Goal: Navigation & Orientation: Find specific page/section

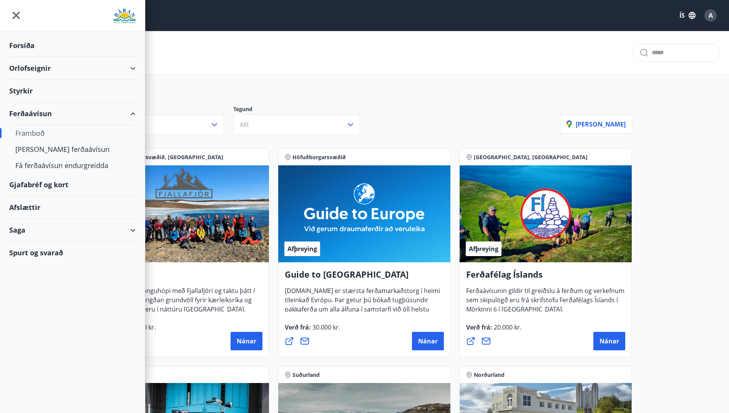
drag, startPoint x: 0, startPoint y: 0, endPoint x: 307, endPoint y: 91, distance: 320.7
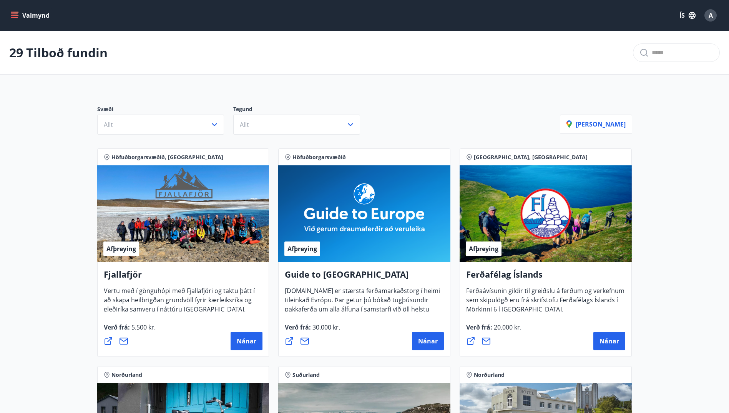
click at [13, 14] on icon "menu" at bounding box center [14, 13] width 7 height 1
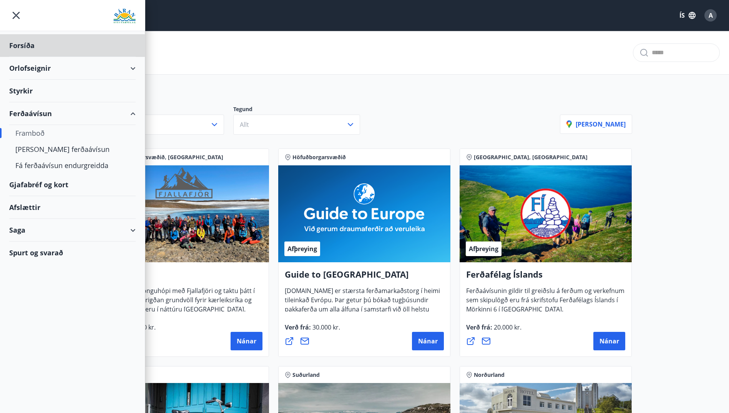
click at [34, 93] on div "Styrkir" at bounding box center [72, 91] width 126 height 23
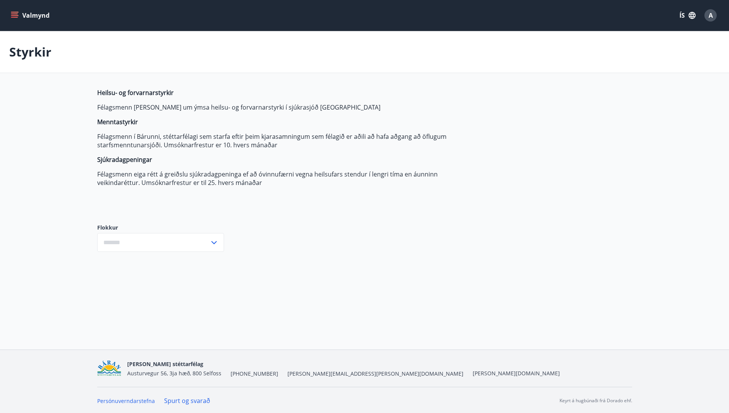
type input "***"
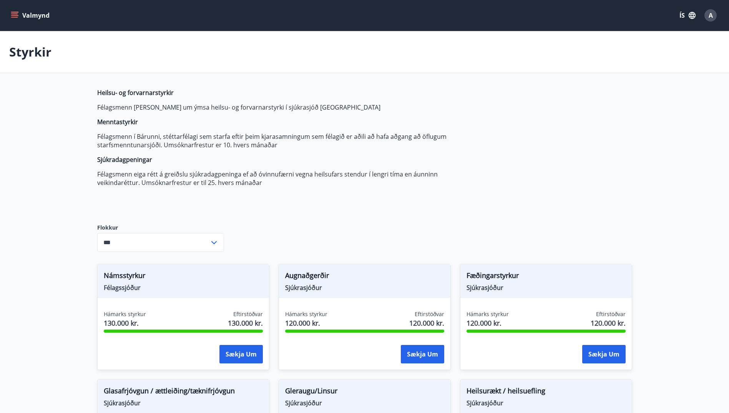
click at [13, 16] on icon "menu" at bounding box center [15, 16] width 8 height 8
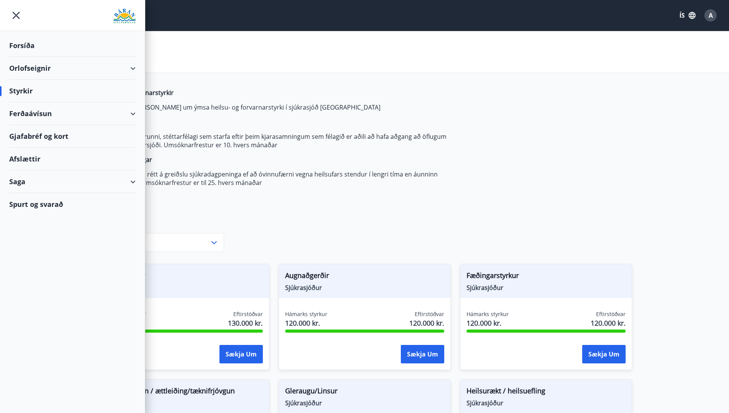
click at [31, 43] on div "Forsíða" at bounding box center [72, 45] width 126 height 23
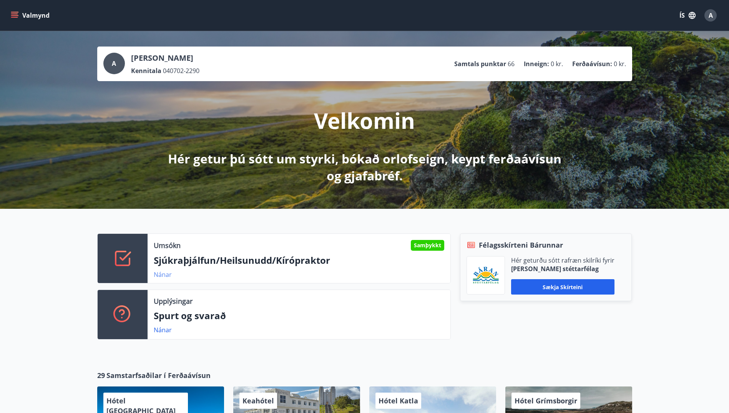
click at [163, 272] on link "Nánar" at bounding box center [163, 274] width 18 height 8
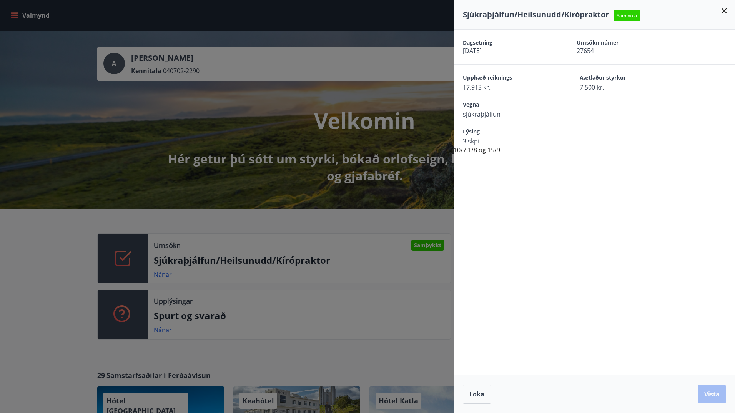
click at [83, 240] on div at bounding box center [367, 206] width 735 height 413
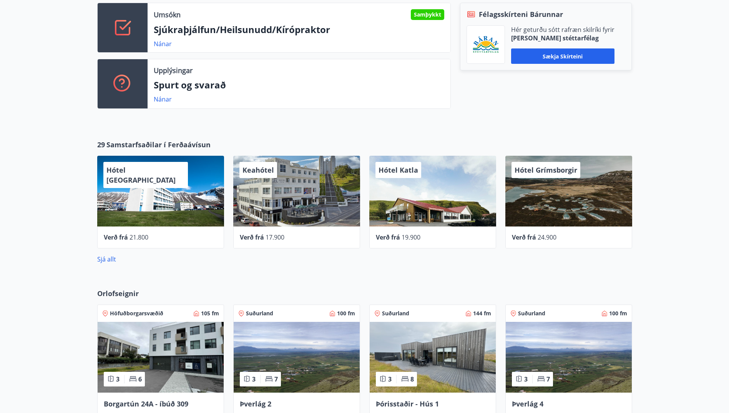
scroll to position [307, 0]
